Goal: Information Seeking & Learning: Find specific fact

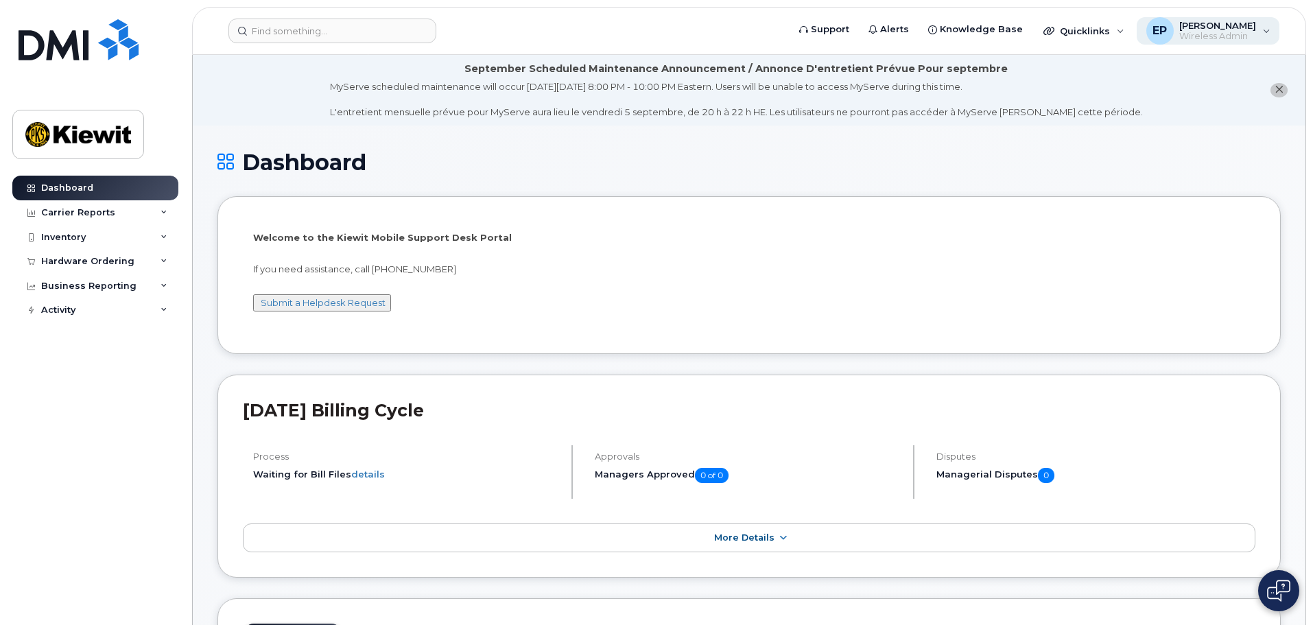
click at [1244, 34] on span "Wireless Admin" at bounding box center [1217, 36] width 77 height 11
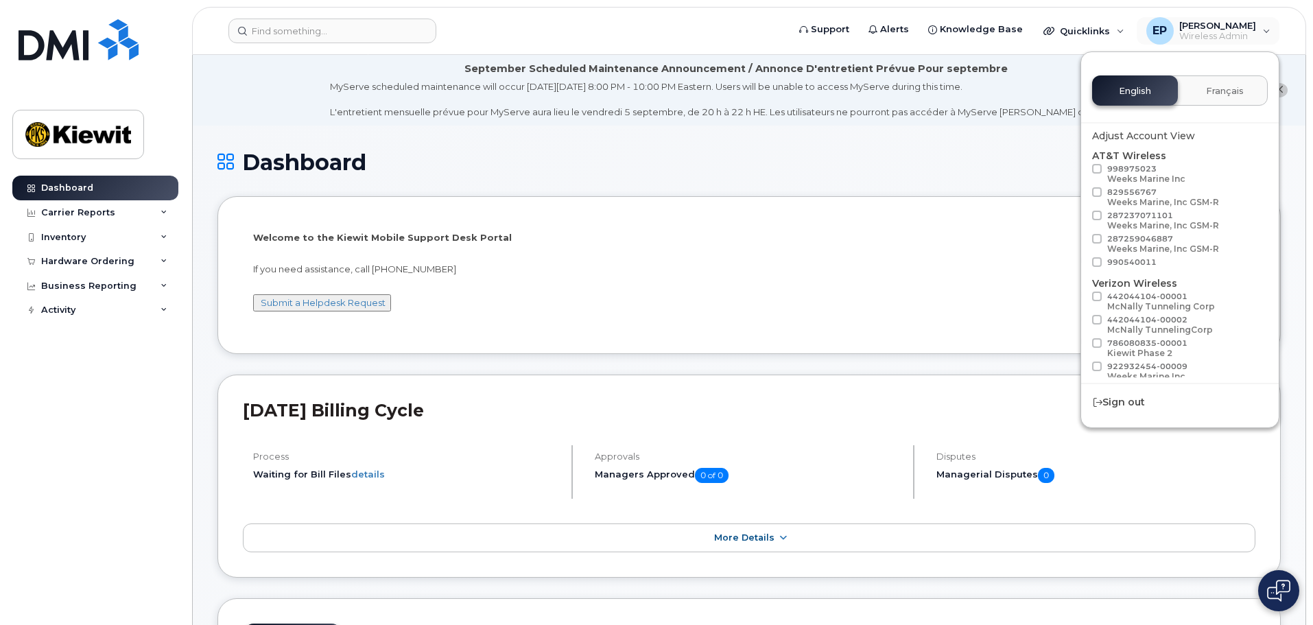
click at [903, 180] on div "Dashboard" at bounding box center [748, 173] width 1063 height 46
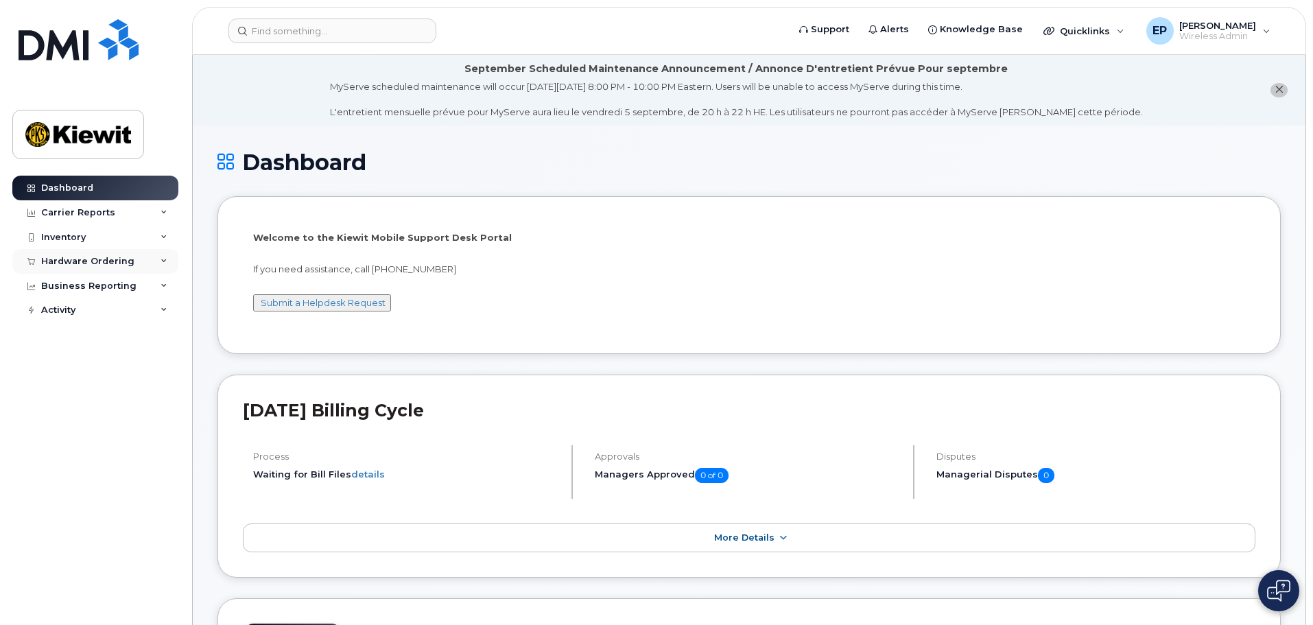
click at [102, 267] on div "Hardware Ordering" at bounding box center [95, 261] width 166 height 25
click at [63, 366] on div "Activity" at bounding box center [58, 362] width 34 height 11
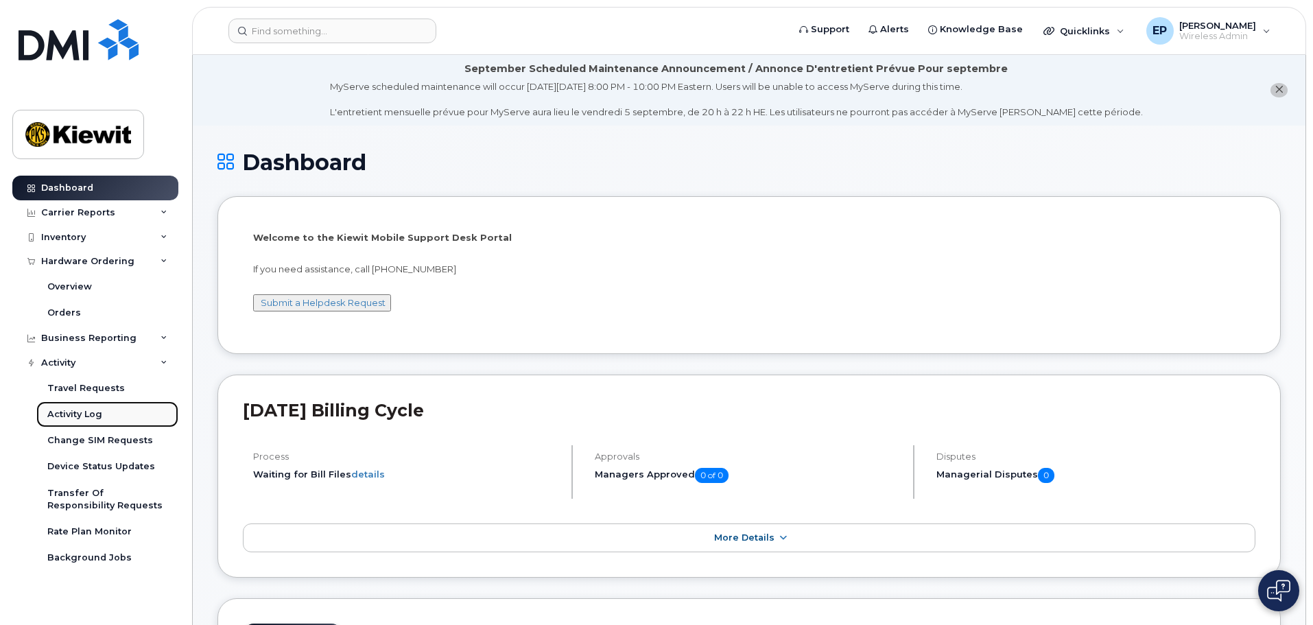
click at [111, 414] on link "Activity Log" at bounding box center [107, 414] width 142 height 26
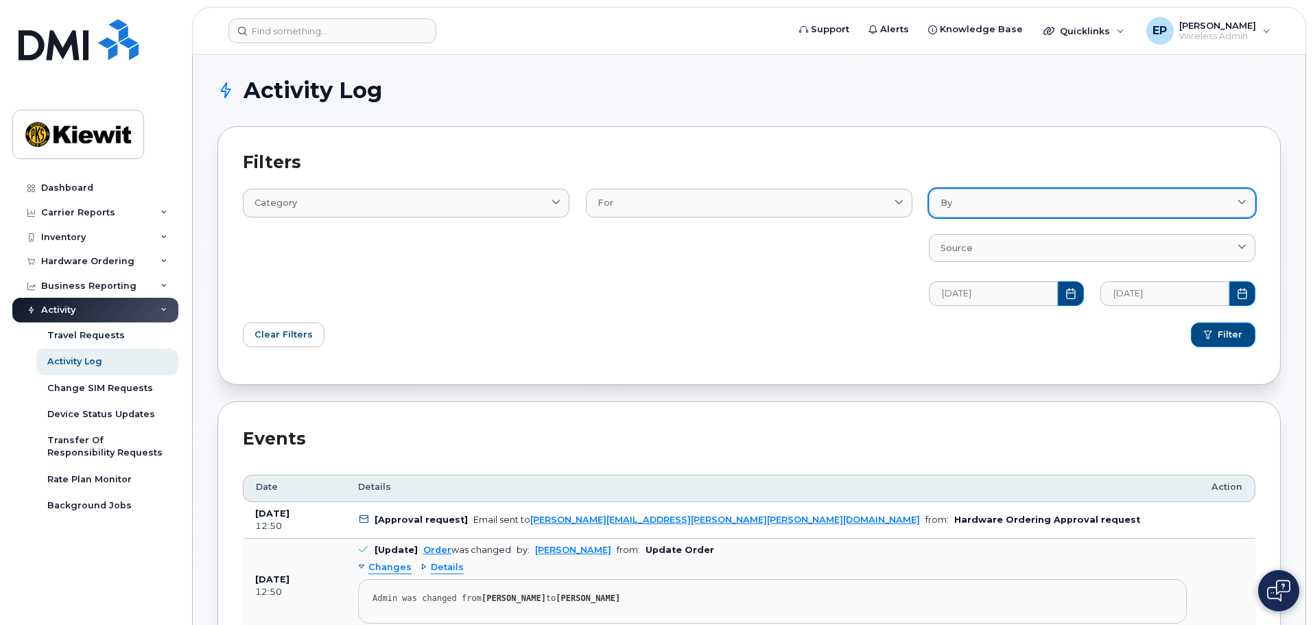
click at [1040, 203] on div "By" at bounding box center [1091, 202] width 303 height 13
type input "[PERSON_NAME]"
click button "Filter" at bounding box center [1223, 334] width 64 height 25
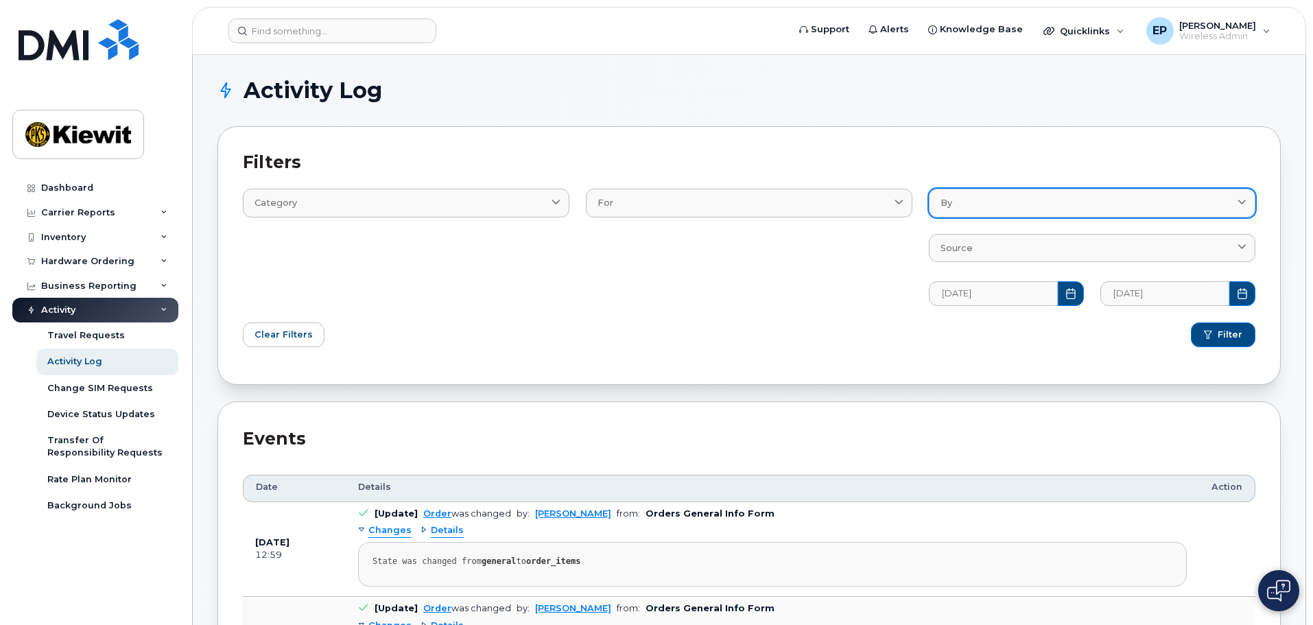
click at [987, 206] on div "By" at bounding box center [1091, 202] width 303 height 13
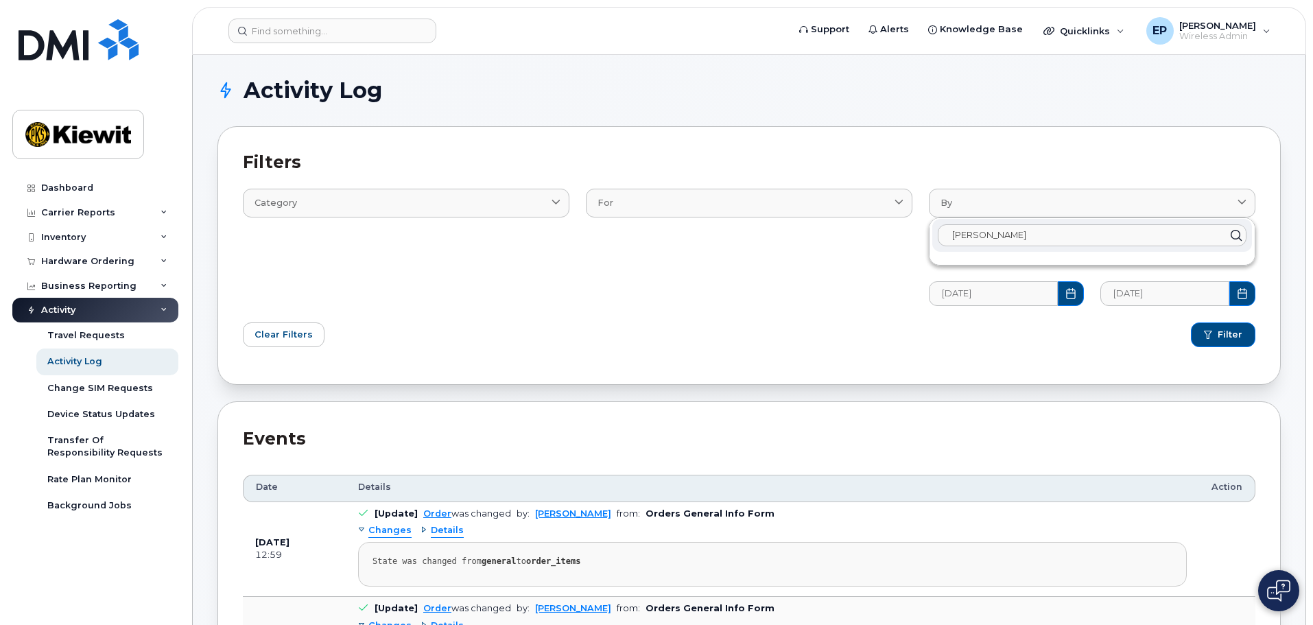
type input "[PERSON_NAME]"
click at [844, 297] on div "For AccountingCategory BillProcessingWorkflow BillingData CarrierContract Conta…" at bounding box center [749, 239] width 343 height 150
click at [1071, 296] on icon "Choose Date" at bounding box center [1070, 293] width 11 height 11
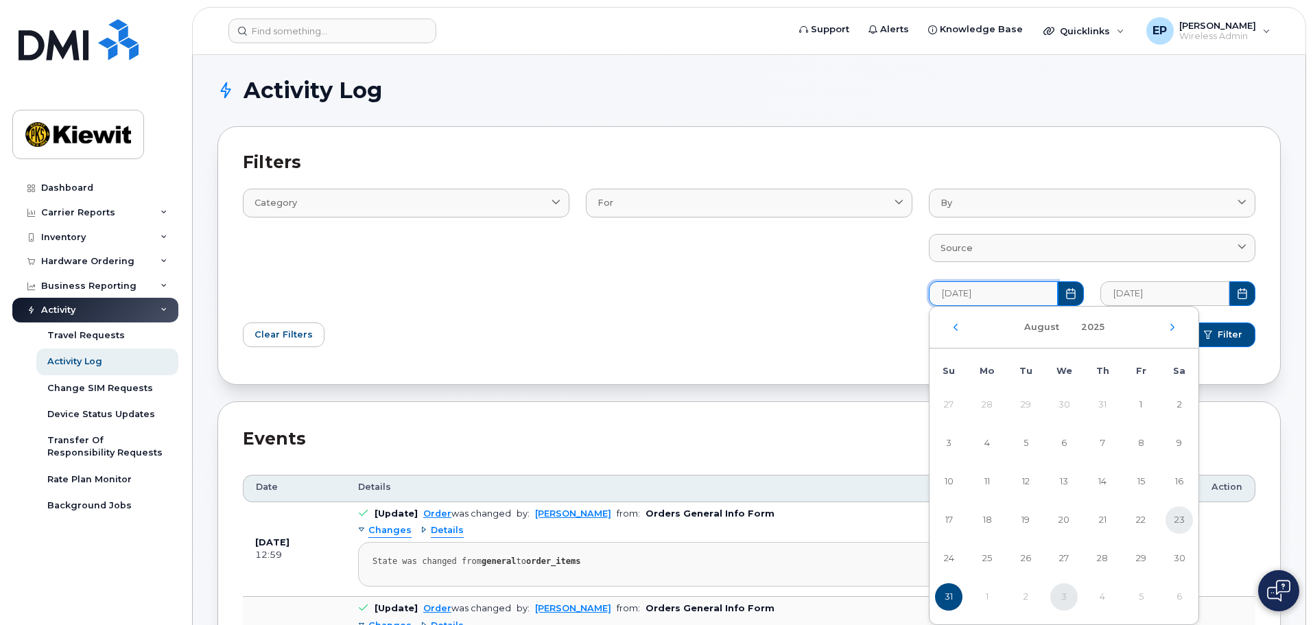
click at [1176, 521] on span "23" at bounding box center [1178, 519] width 27 height 27
type input "[DATE]"
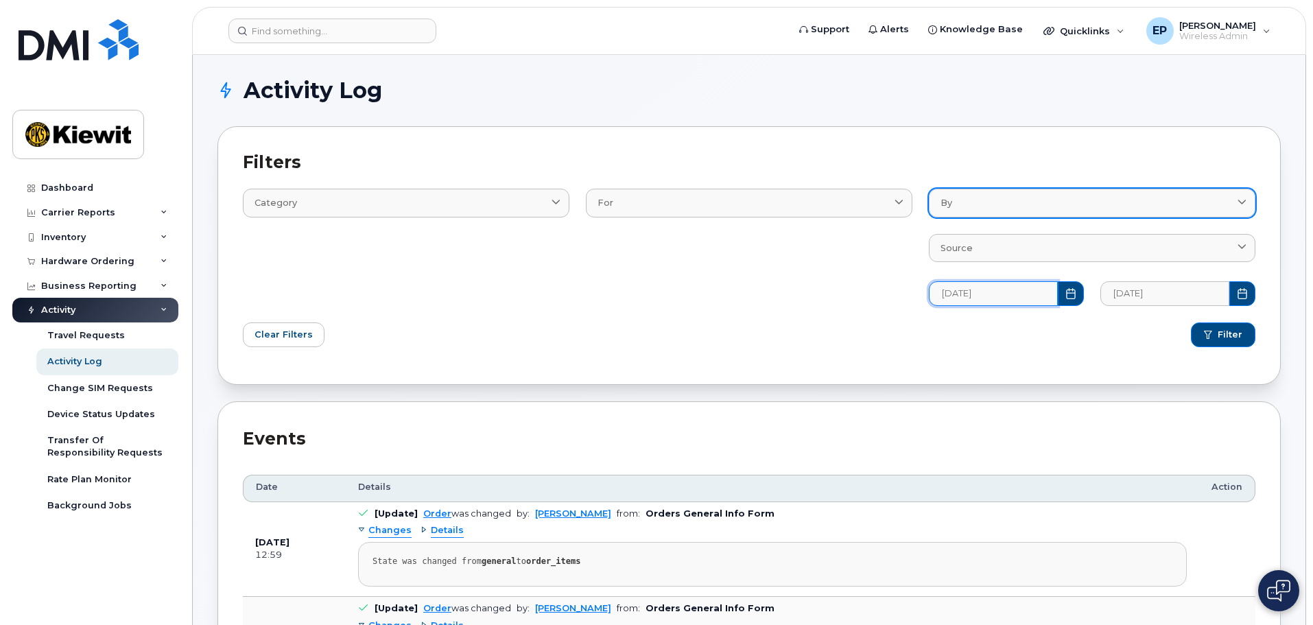
click at [997, 198] on div "By" at bounding box center [1091, 202] width 303 height 13
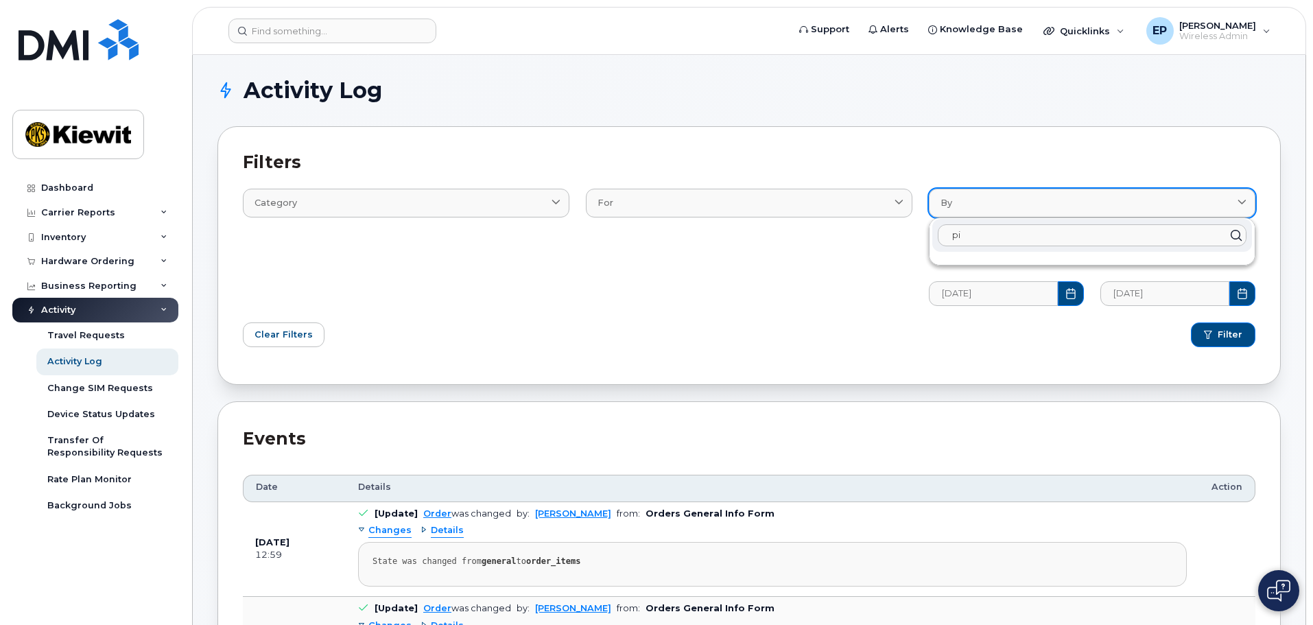
type input "p"
type input "e"
type input "pin"
click at [726, 308] on div "For AccountingCategory BillProcessingWorkflow BillingData CarrierContract Conta…" at bounding box center [749, 239] width 343 height 150
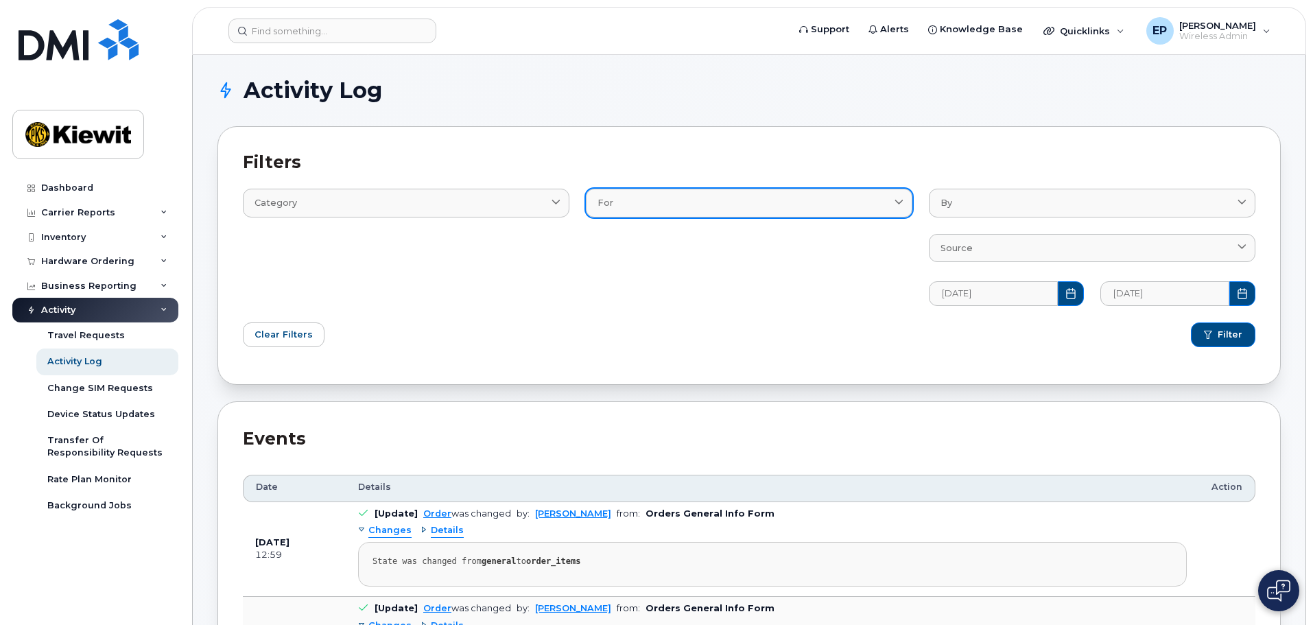
click at [737, 198] on div "For" at bounding box center [748, 202] width 303 height 13
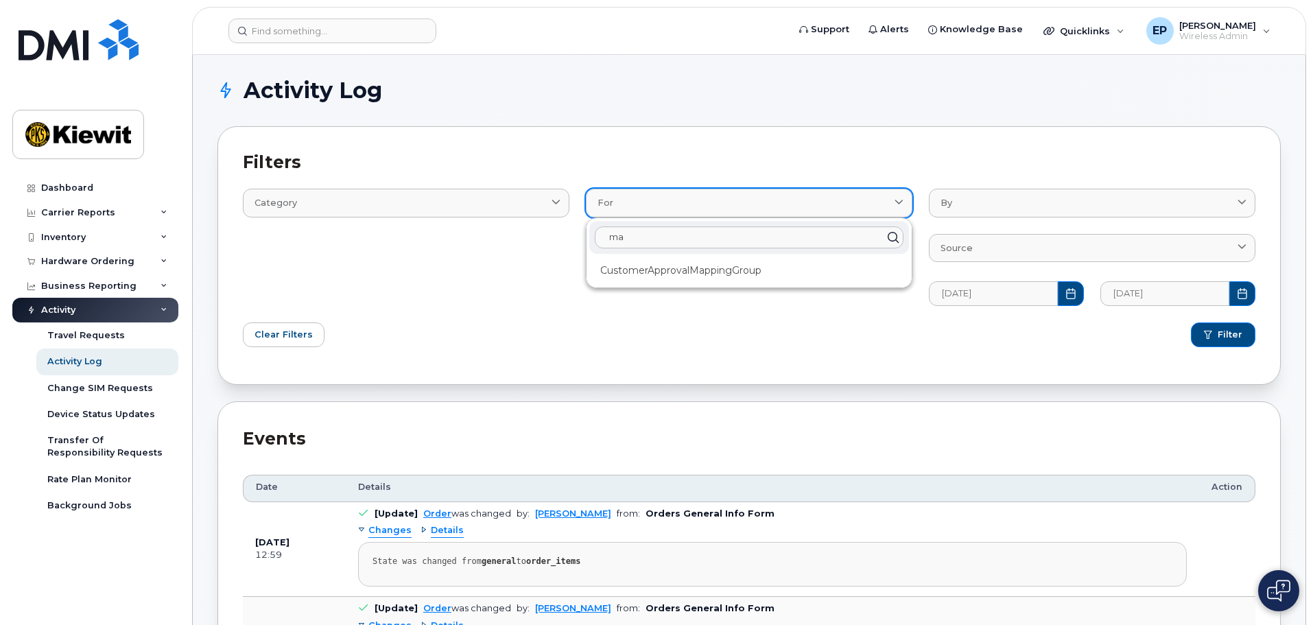
type input "m"
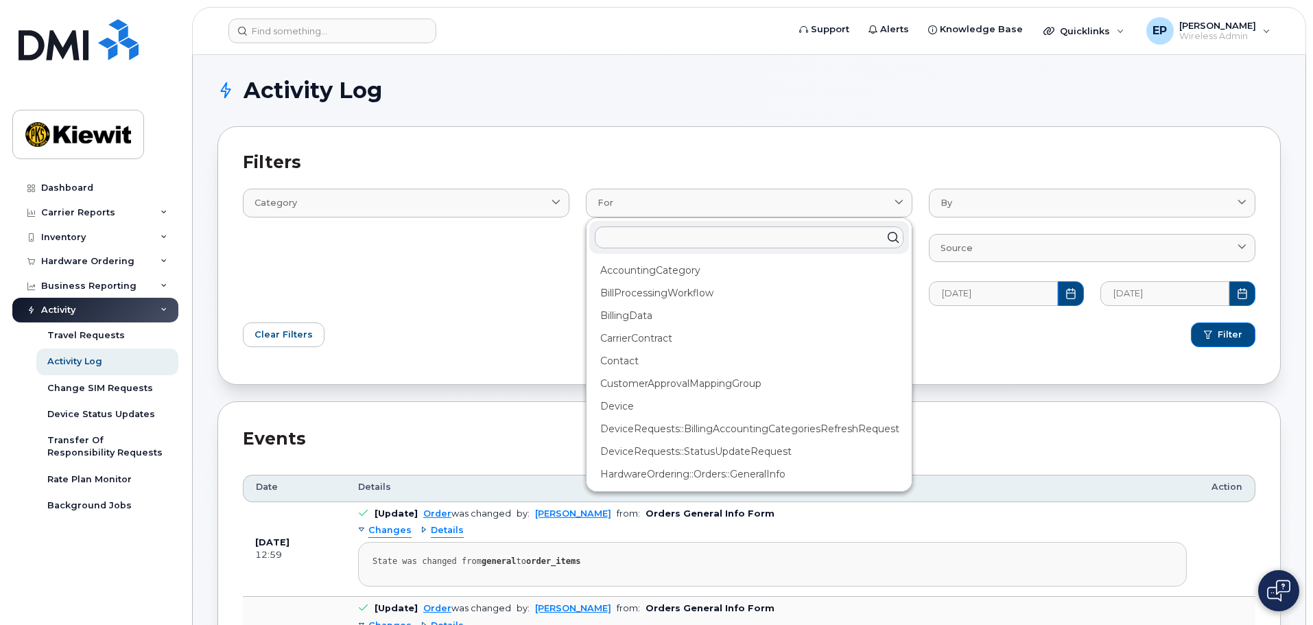
click at [374, 320] on div "Clear Filters" at bounding box center [492, 334] width 514 height 41
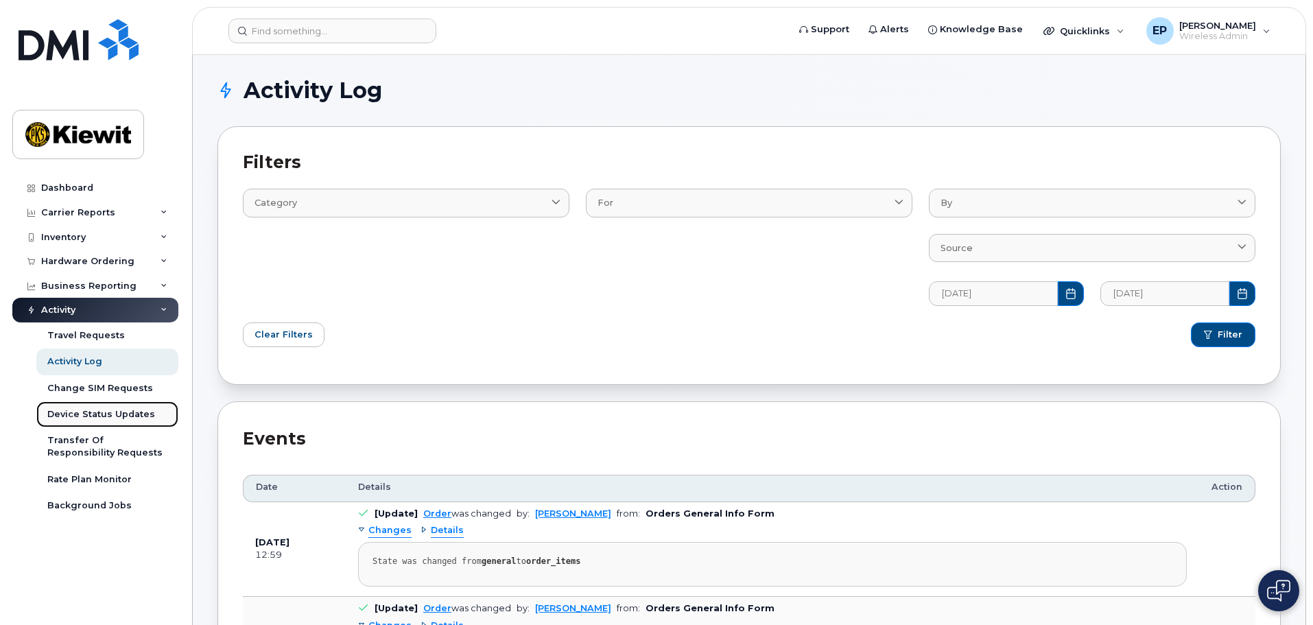
click at [136, 416] on div "Device Status Updates" at bounding box center [101, 414] width 108 height 12
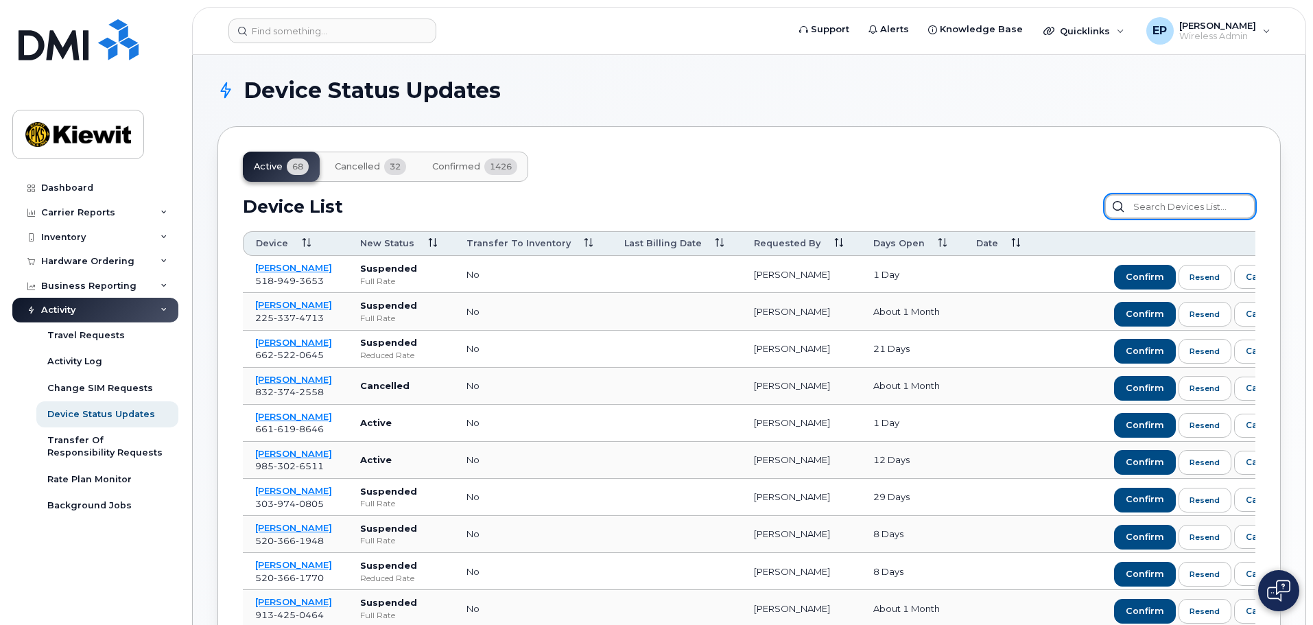
click at [1154, 204] on input "text" at bounding box center [1179, 206] width 151 height 25
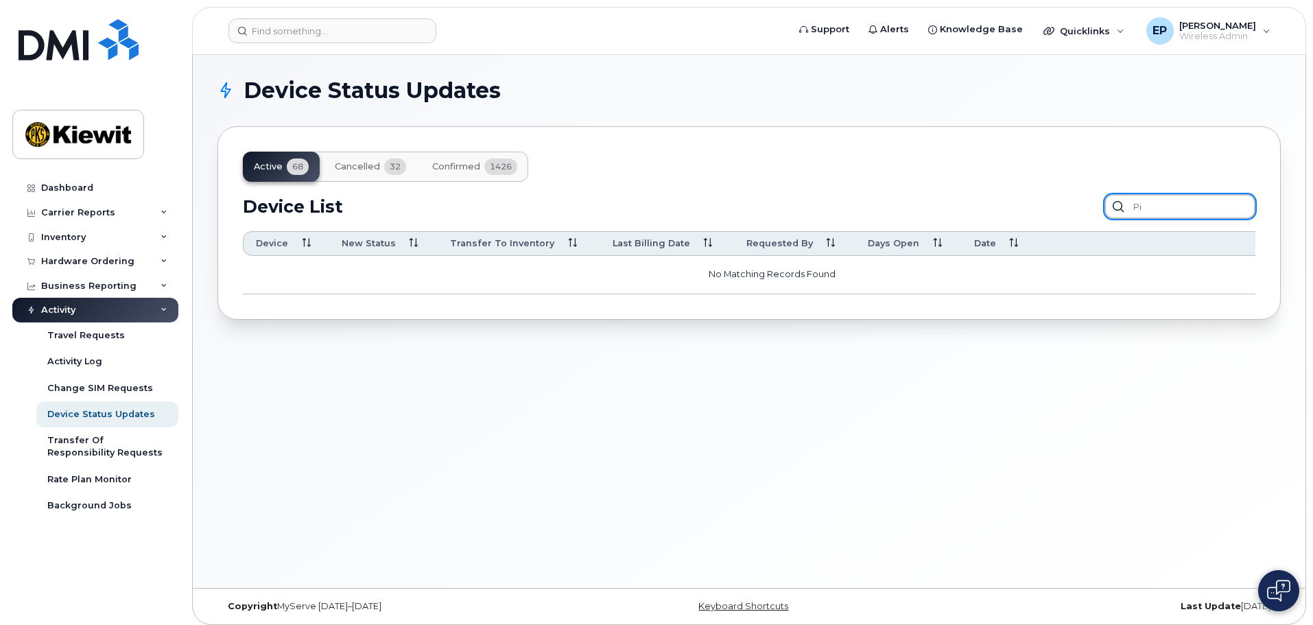
type input "p"
type input "m"
click at [466, 165] on span "Confirmed" at bounding box center [456, 166] width 48 height 11
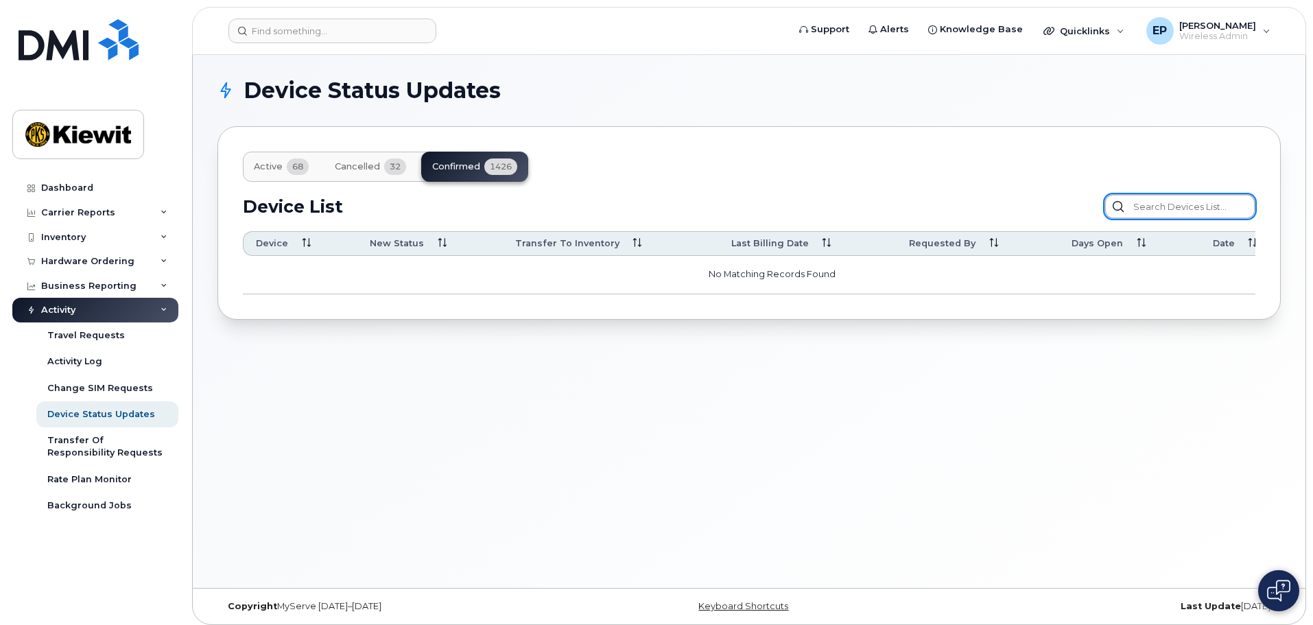
click at [1201, 210] on input "text" at bounding box center [1179, 206] width 151 height 25
drag, startPoint x: 1209, startPoint y: 209, endPoint x: 942, endPoint y: 184, distance: 268.6
click at [943, 184] on div "Active 68 Cancelled 32 Confirmed 1426 Device List [PERSON_NAME] Confirm Request…" at bounding box center [748, 222] width 1063 height 192
type input "c"
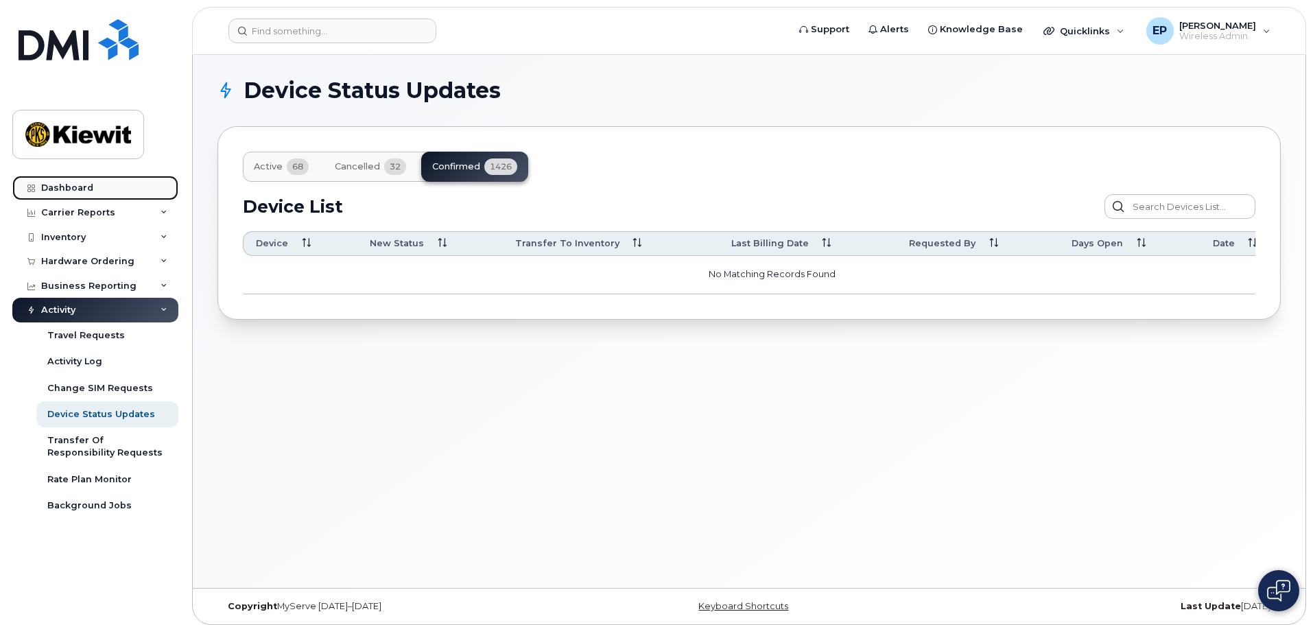
click at [100, 181] on link "Dashboard" at bounding box center [95, 188] width 166 height 25
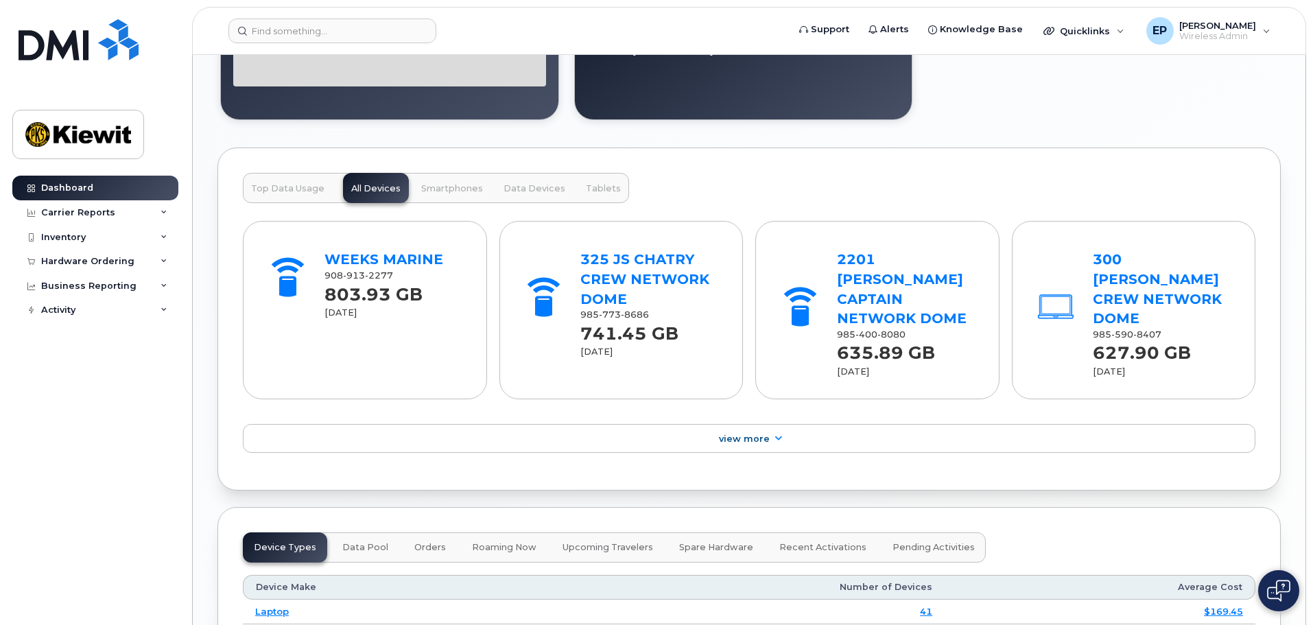
scroll to position [1715, 0]
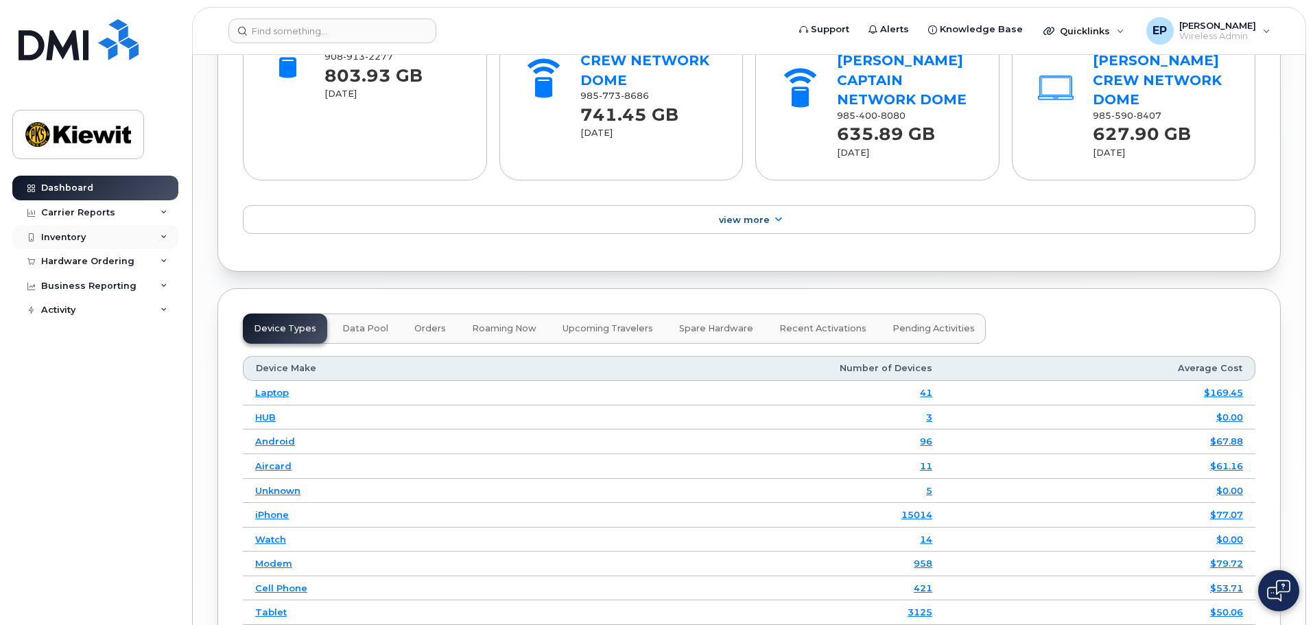
click at [128, 239] on div "Inventory" at bounding box center [95, 237] width 166 height 25
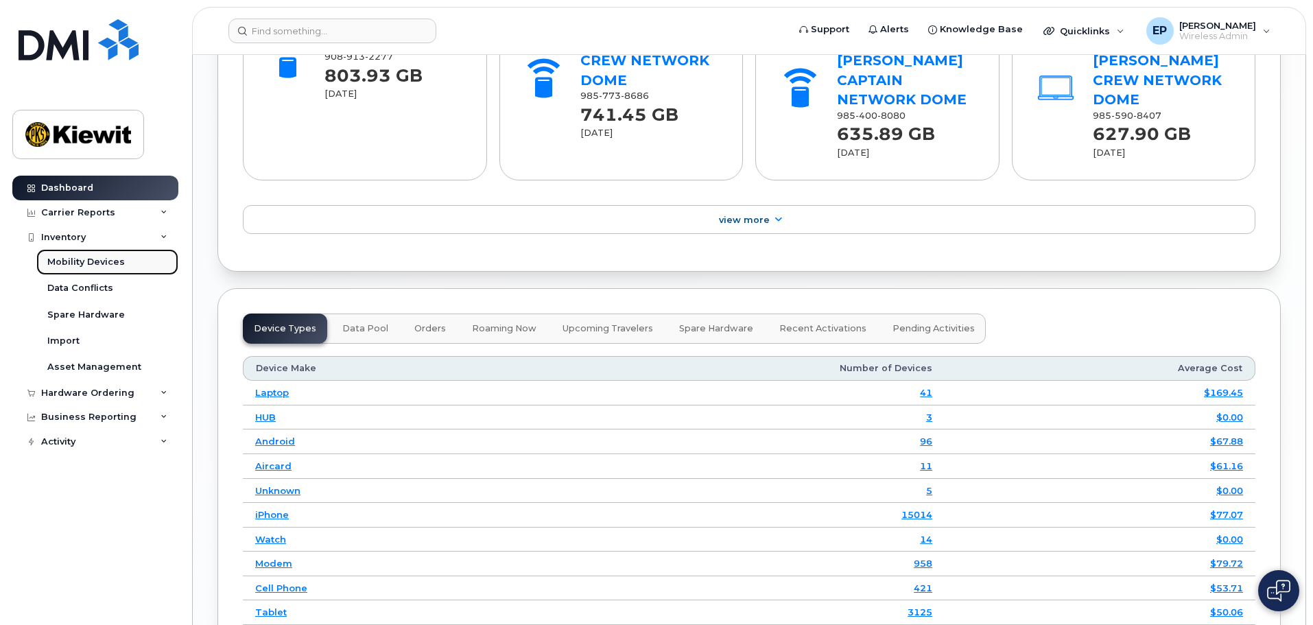
click at [122, 269] on link "Mobility Devices" at bounding box center [107, 262] width 142 height 26
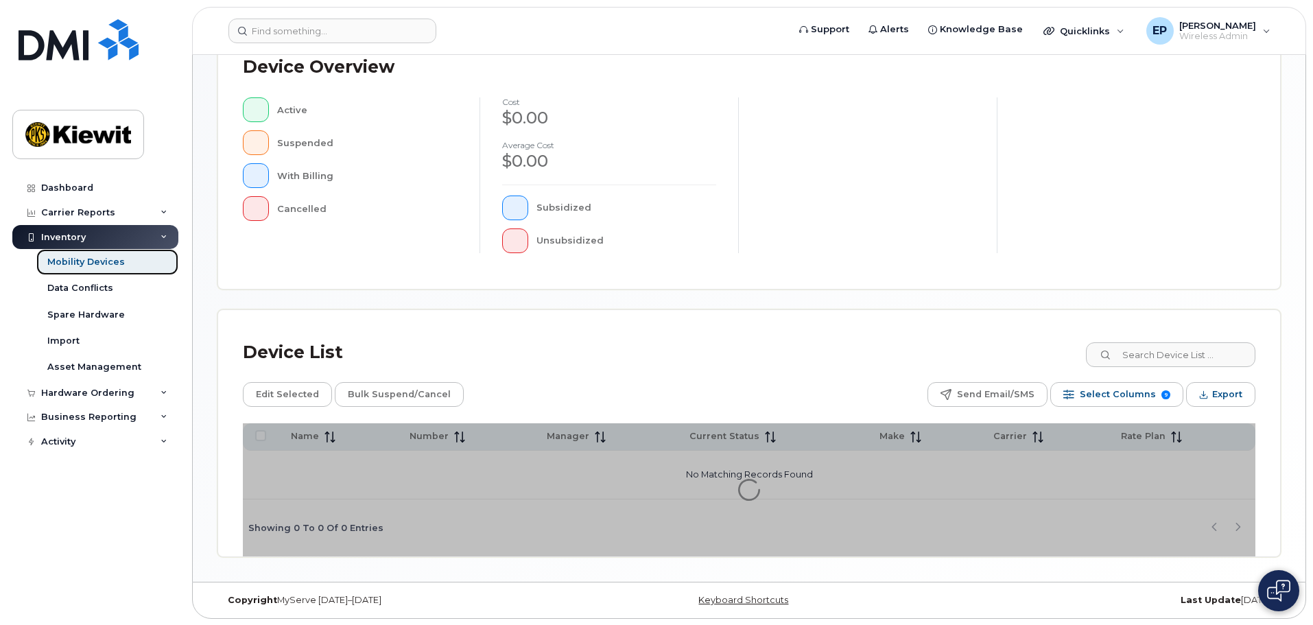
scroll to position [318, 0]
click at [107, 261] on div "Mobility Devices" at bounding box center [86, 262] width 78 height 12
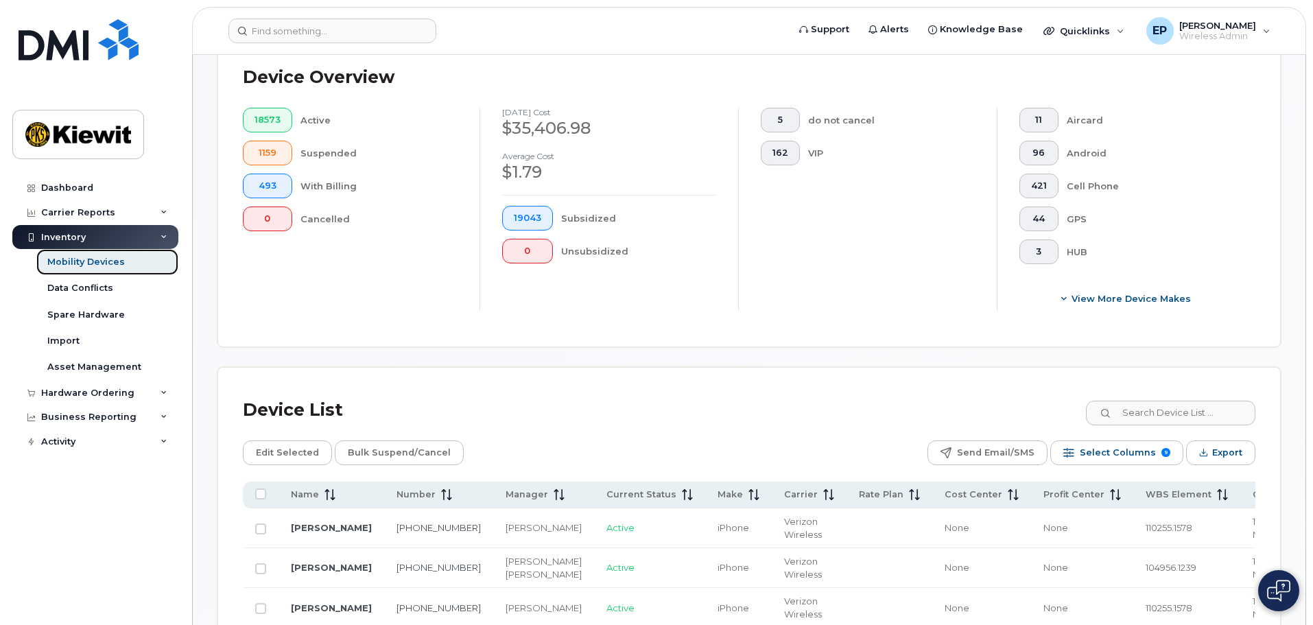
scroll to position [617, 0]
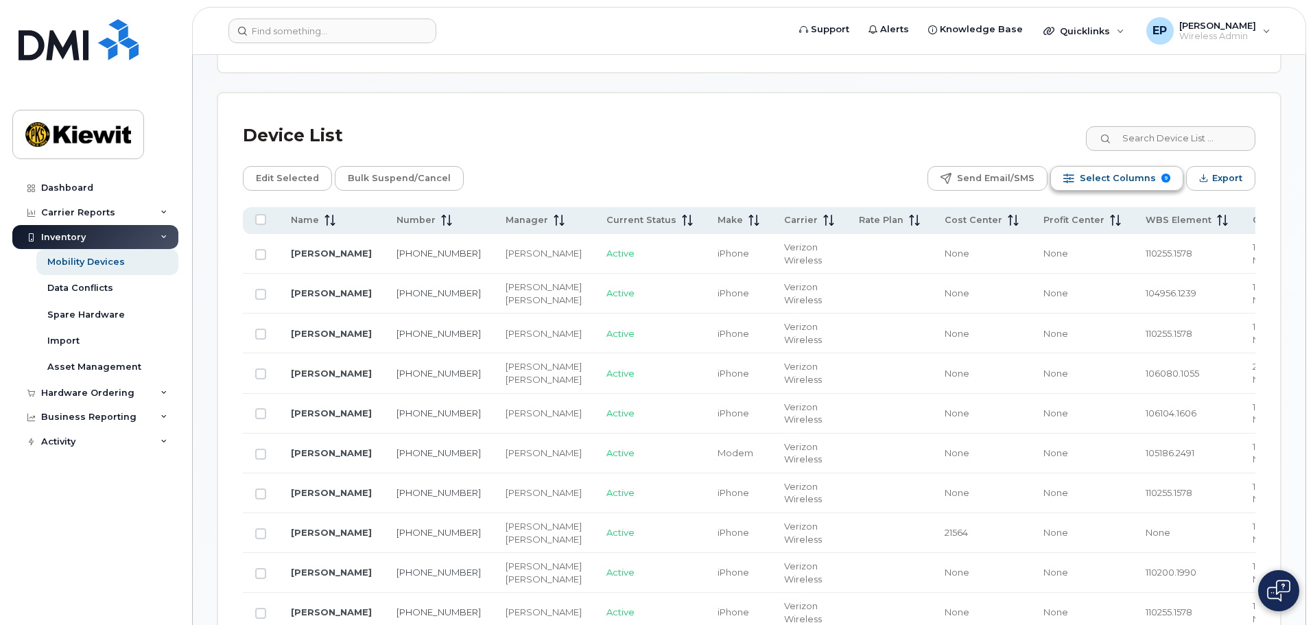
click at [1118, 170] on span "Select Columns" at bounding box center [1118, 178] width 76 height 21
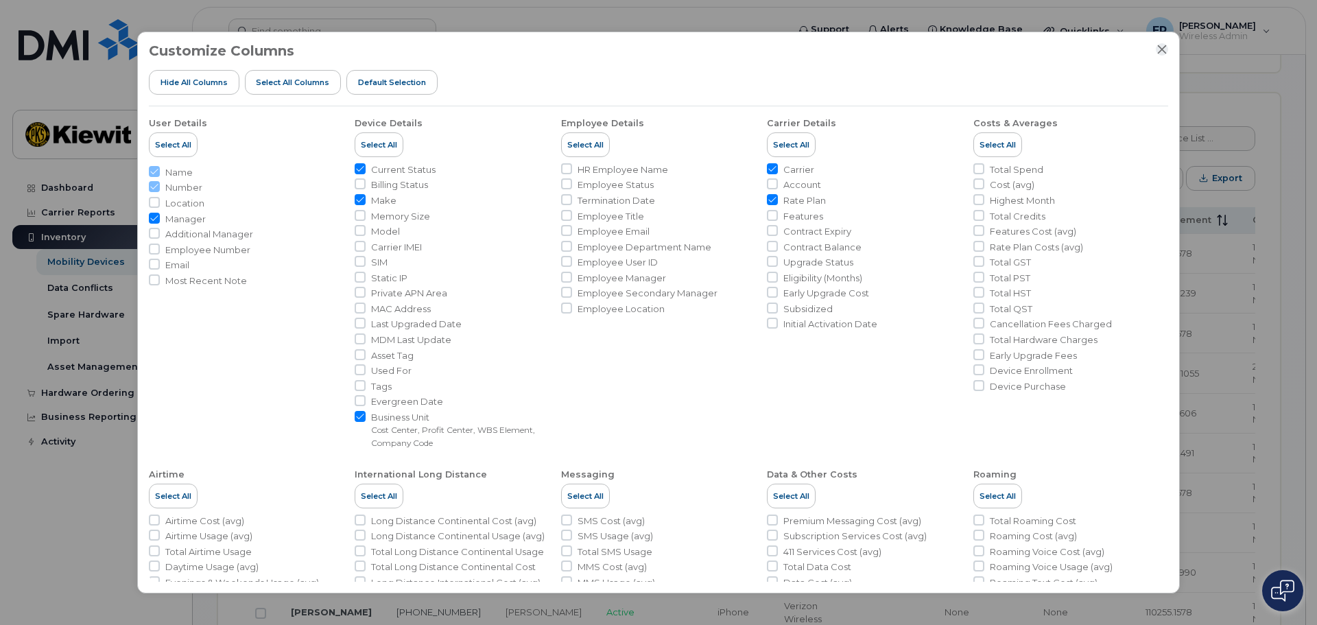
click at [1165, 46] on icon "Close" at bounding box center [1162, 49] width 9 height 9
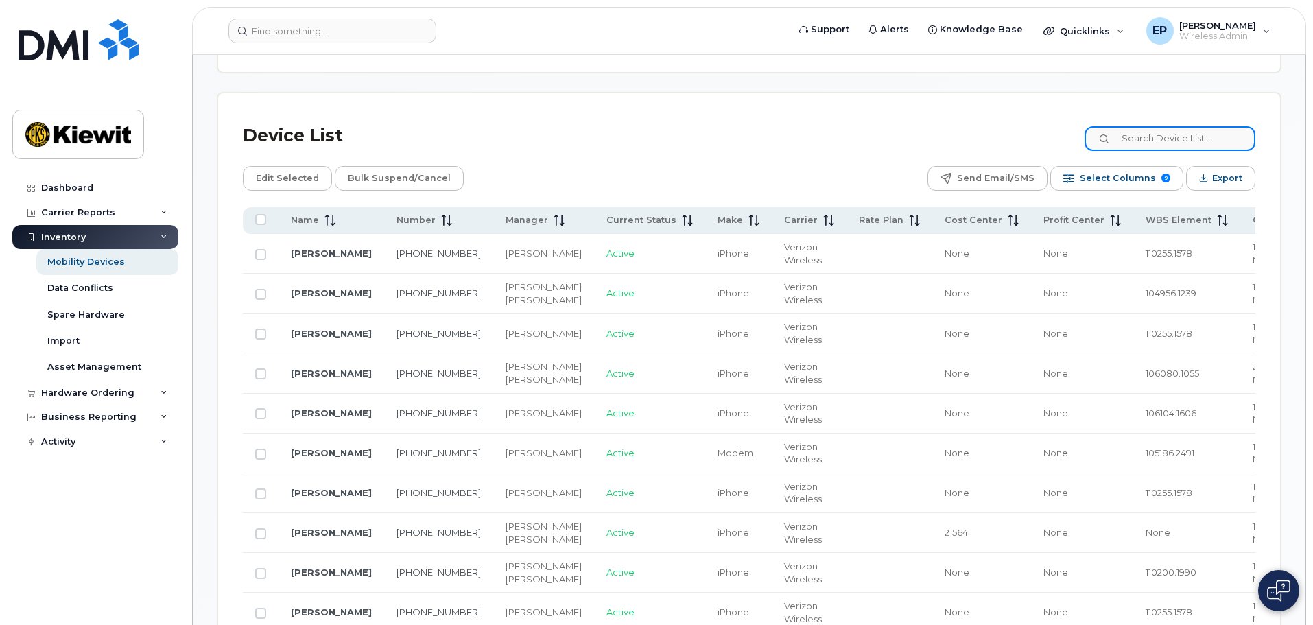
click at [1192, 126] on input at bounding box center [1169, 138] width 171 height 25
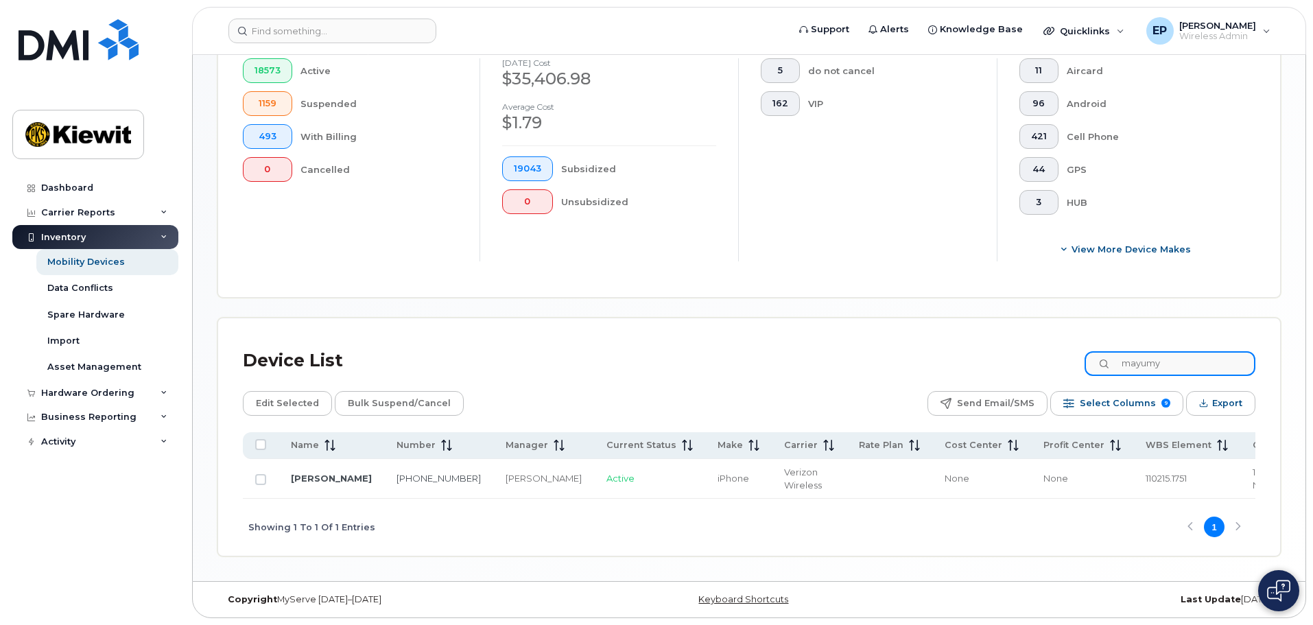
scroll to position [381, 0]
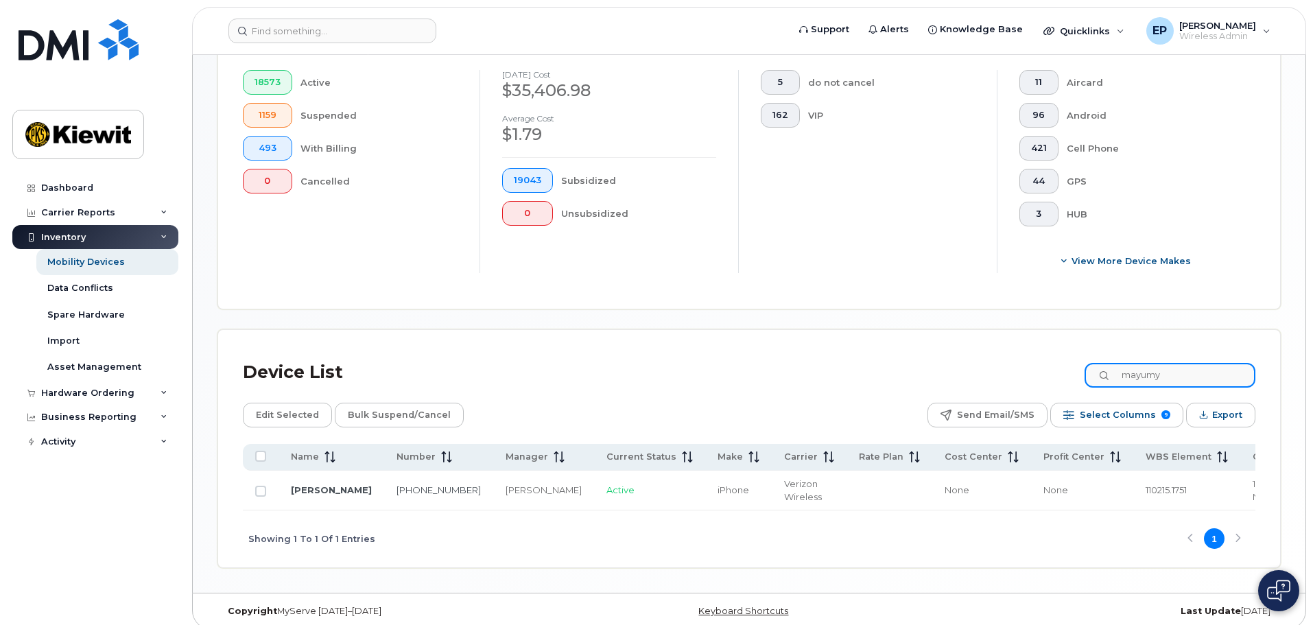
type input "mayumy"
click at [772, 484] on td "Verizon Wireless" at bounding box center [809, 491] width 75 height 40
click at [319, 484] on link "Mayumy Churchill" at bounding box center [331, 489] width 81 height 11
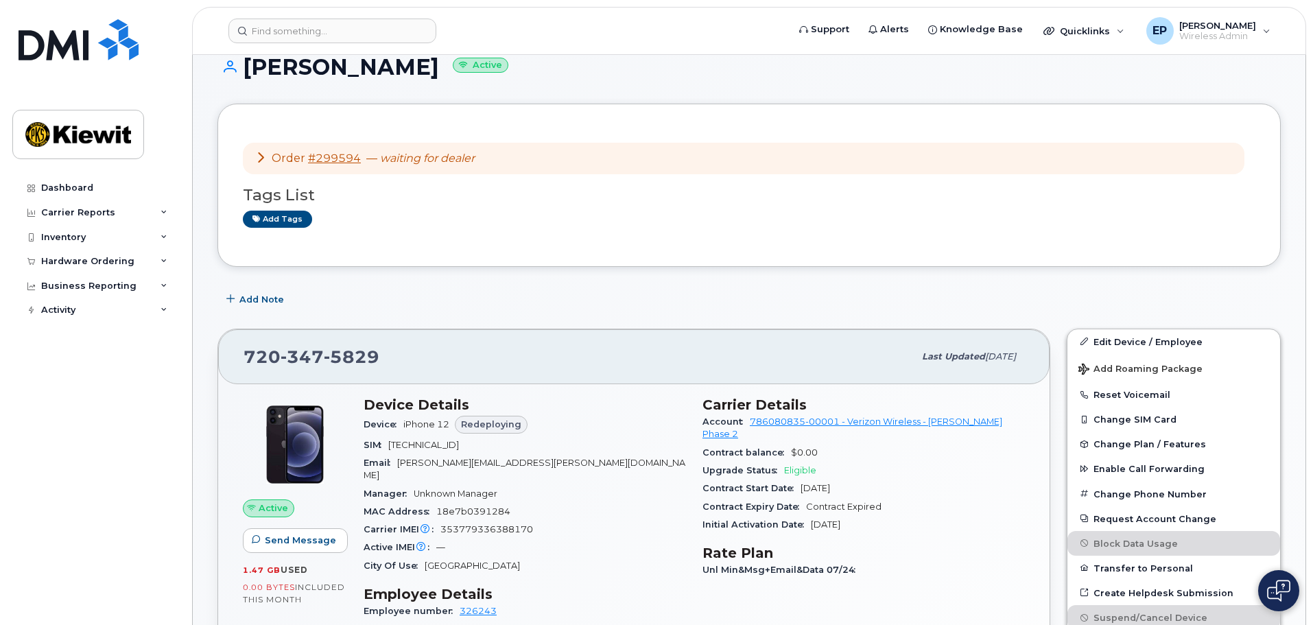
scroll to position [137, 0]
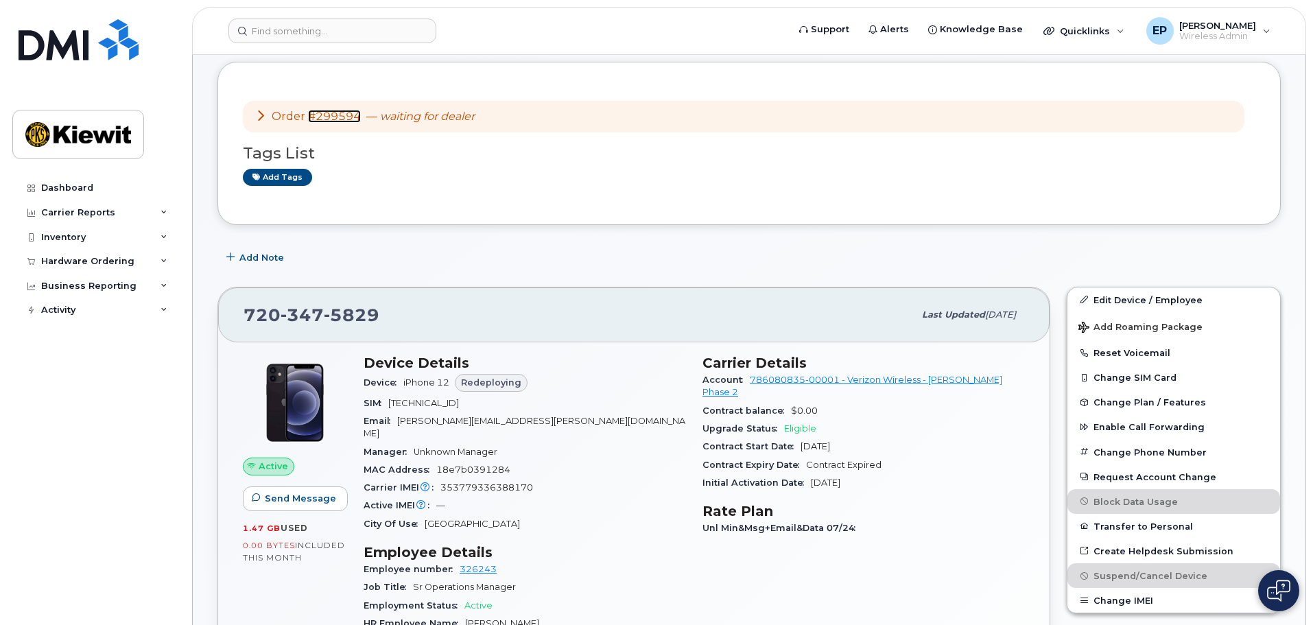
click at [344, 119] on link "#299594" at bounding box center [334, 116] width 53 height 13
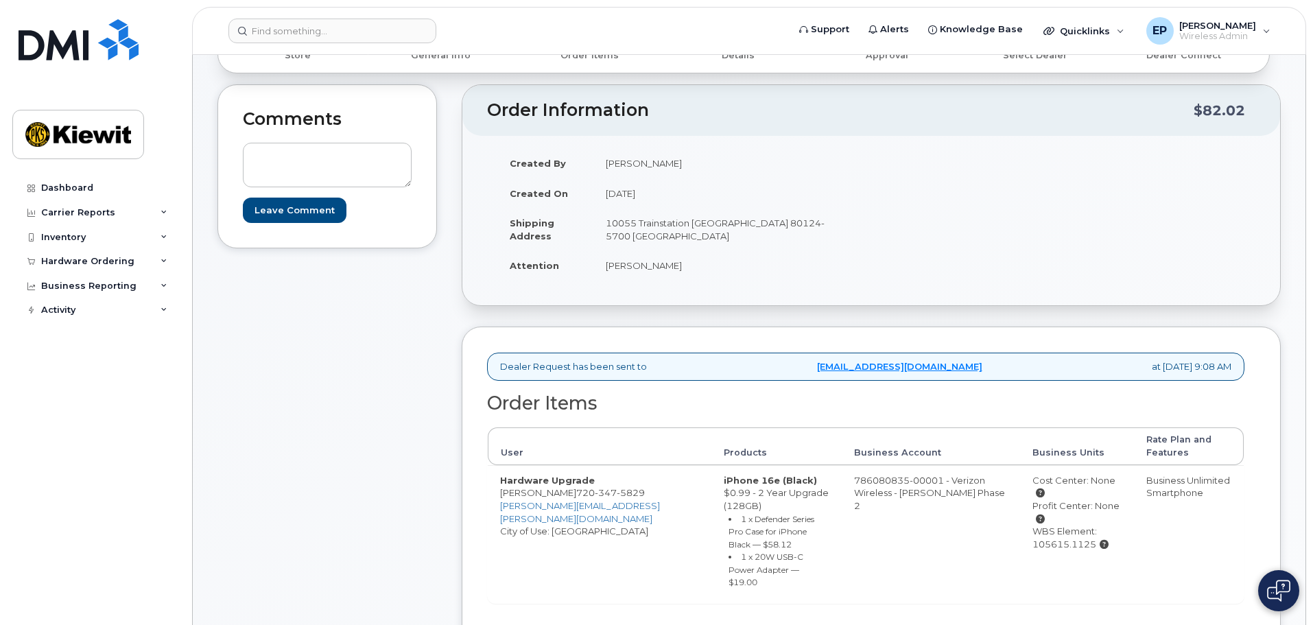
scroll to position [206, 0]
